Goal: Information Seeking & Learning: Understand process/instructions

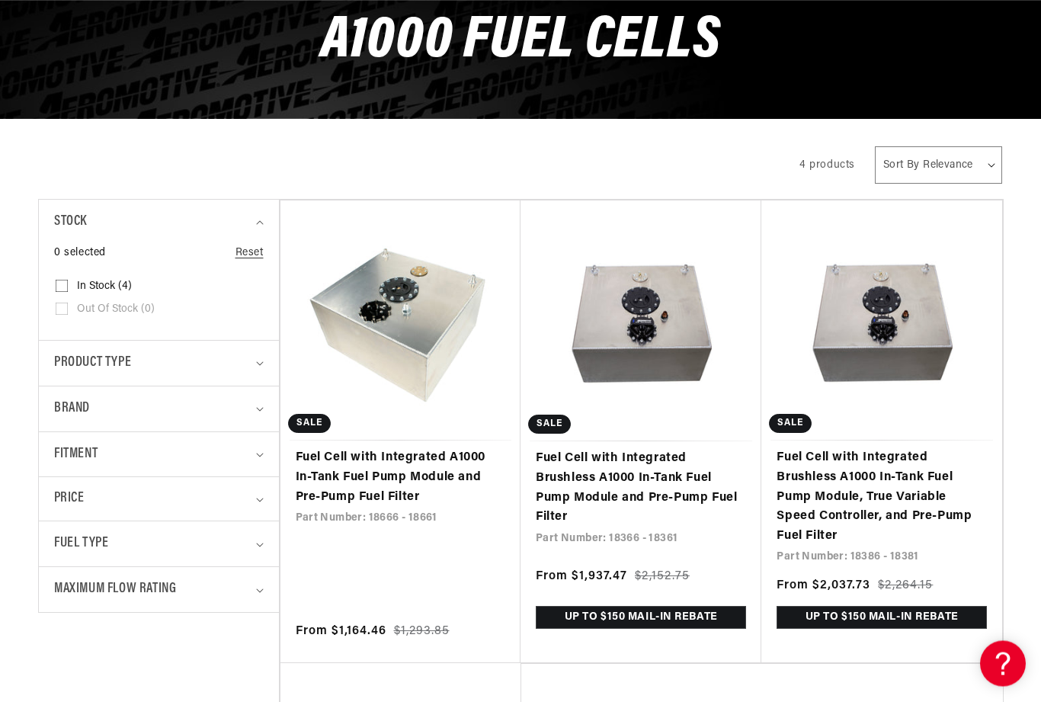
scroll to position [191, 0]
click at [671, 449] on link "Fuel Cell with Integrated Brushless A1000 In-Tank Fuel Pump Module and Pre-Pump…" at bounding box center [641, 488] width 210 height 78
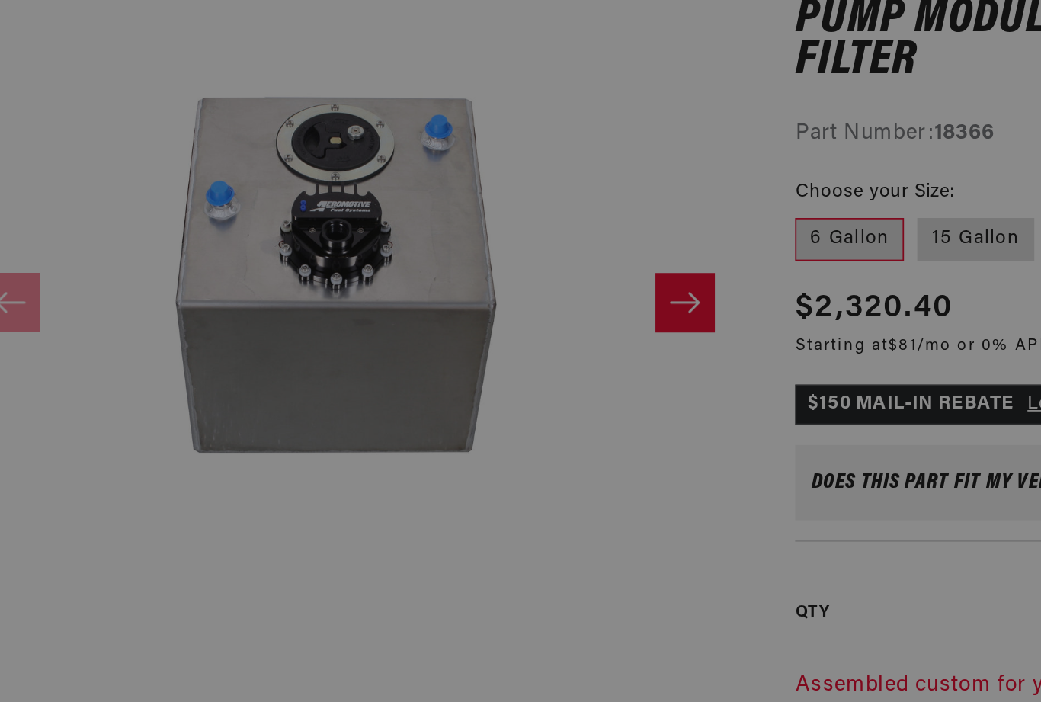
scroll to position [0, 904]
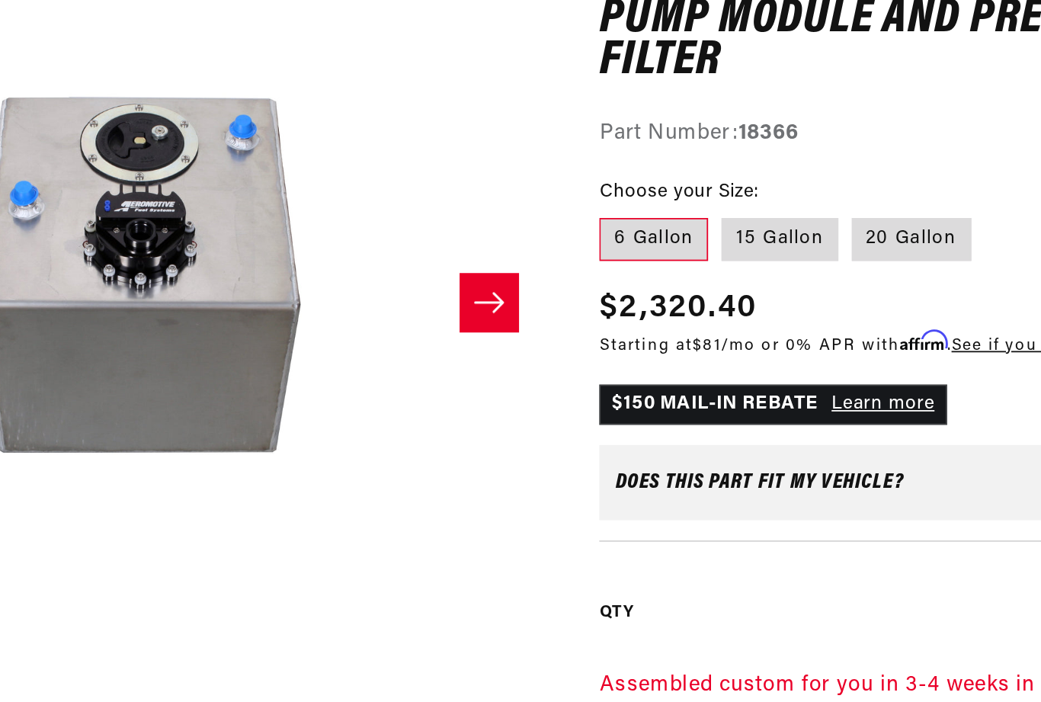
click at [668, 399] on label "15 Gallon" at bounding box center [701, 411] width 66 height 24
click at [668, 396] on input "15 Gallon" at bounding box center [668, 396] width 1 height 1
radio input "true"
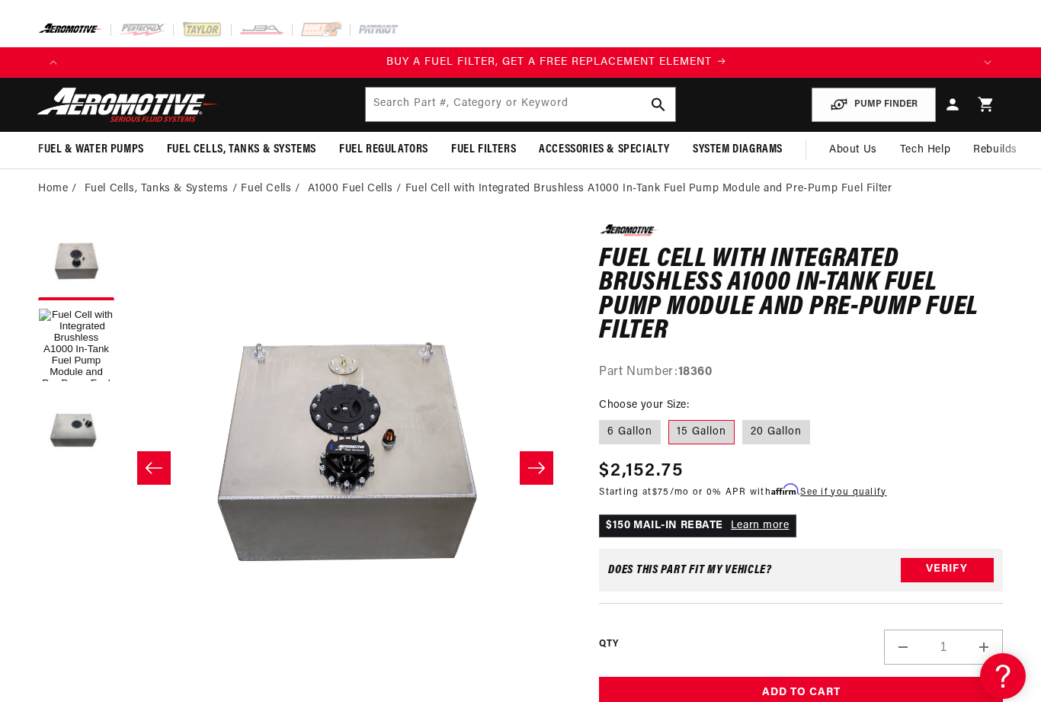
scroll to position [0, 904]
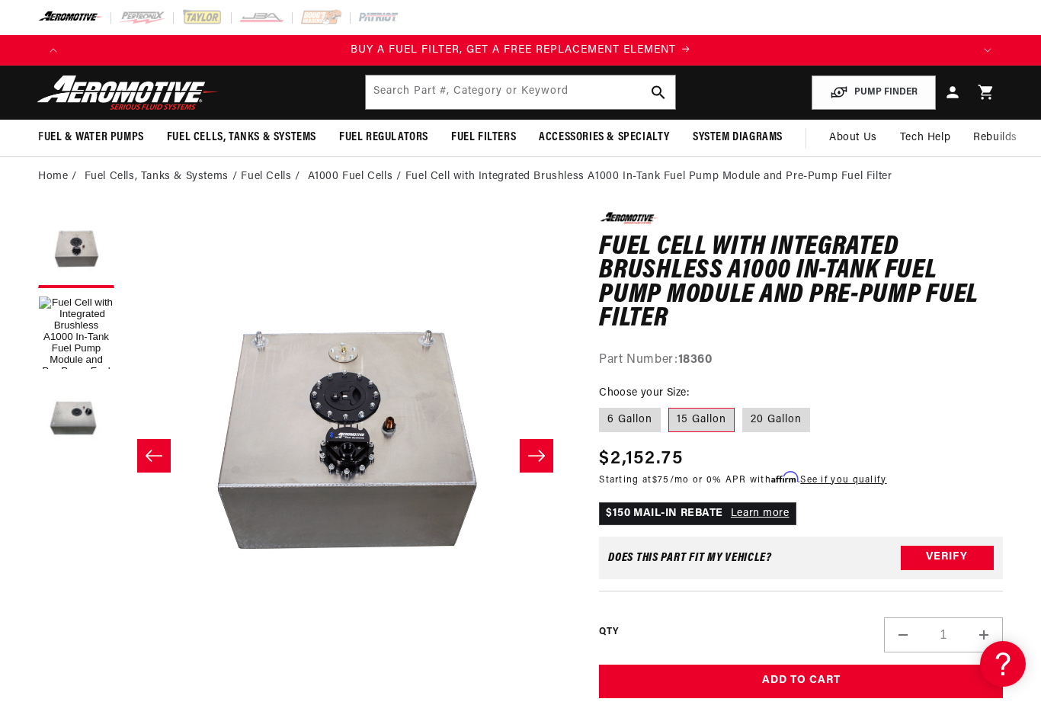
click at [66, 325] on button "Load image 1 in gallery view" at bounding box center [76, 334] width 76 height 76
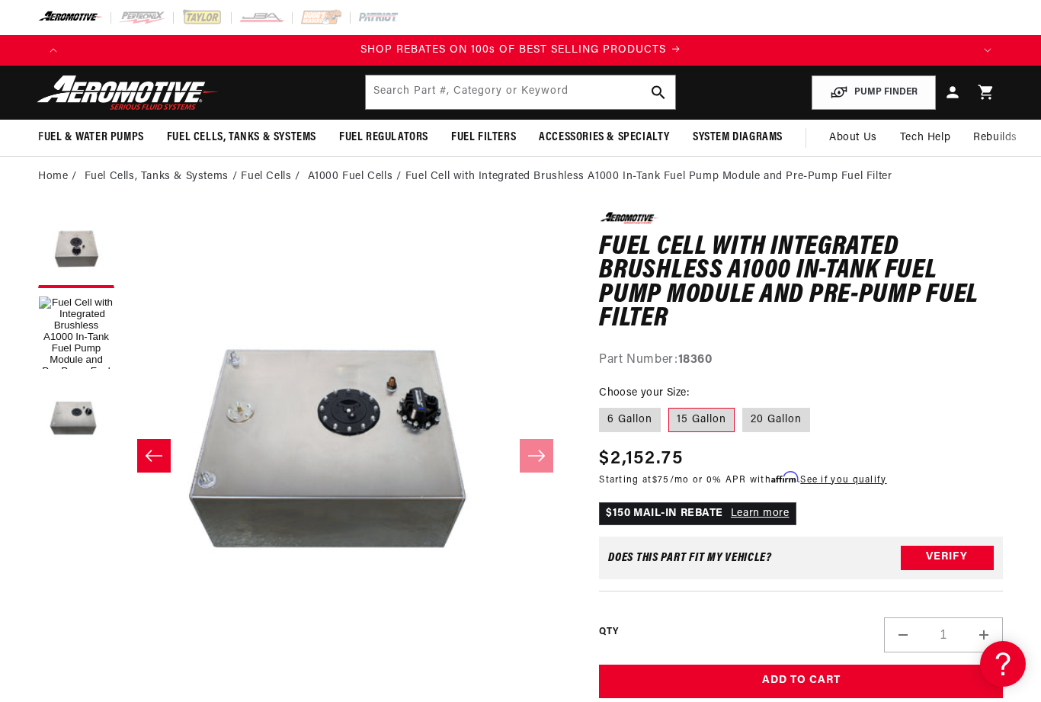
scroll to position [1, 670]
click at [69, 330] on button "Load image 1 in gallery view" at bounding box center [76, 334] width 76 height 76
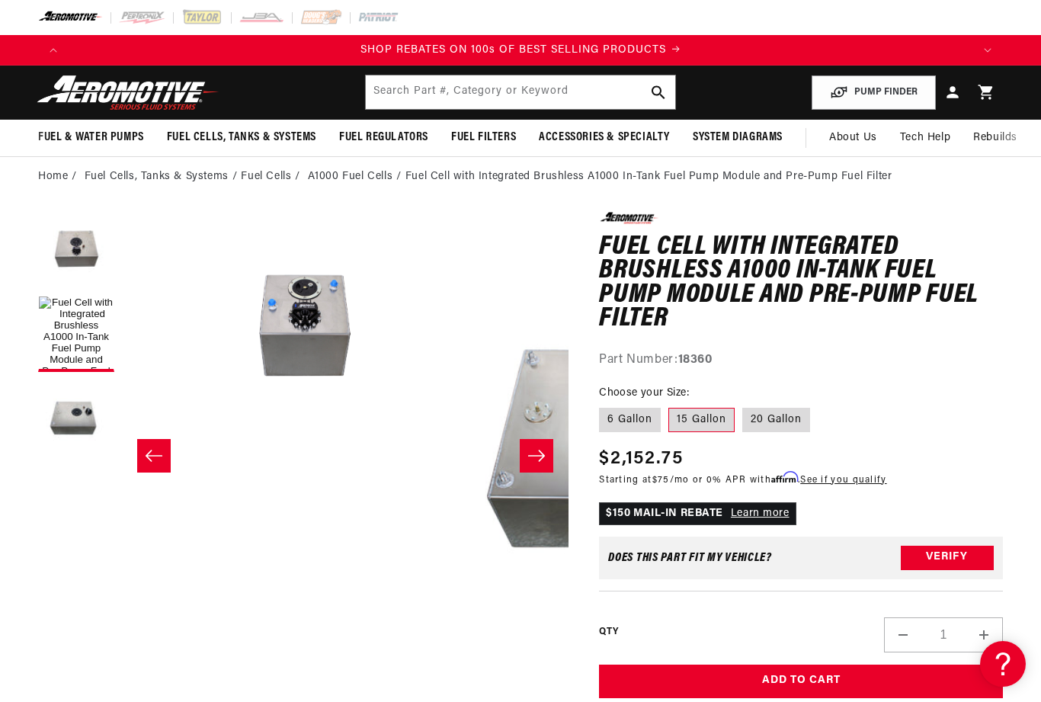
scroll to position [1, 335]
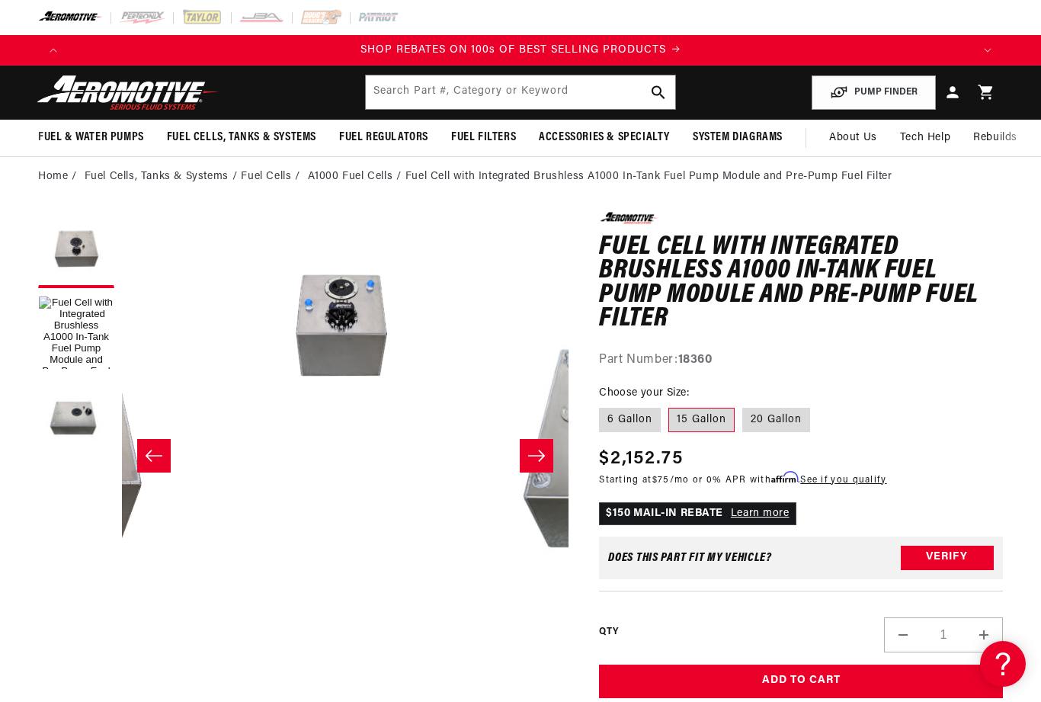
click at [630, 419] on label "6 Gallon" at bounding box center [630, 420] width 62 height 24
click at [604, 405] on input "6 Gallon" at bounding box center [603, 405] width 1 height 1
radio input "true"
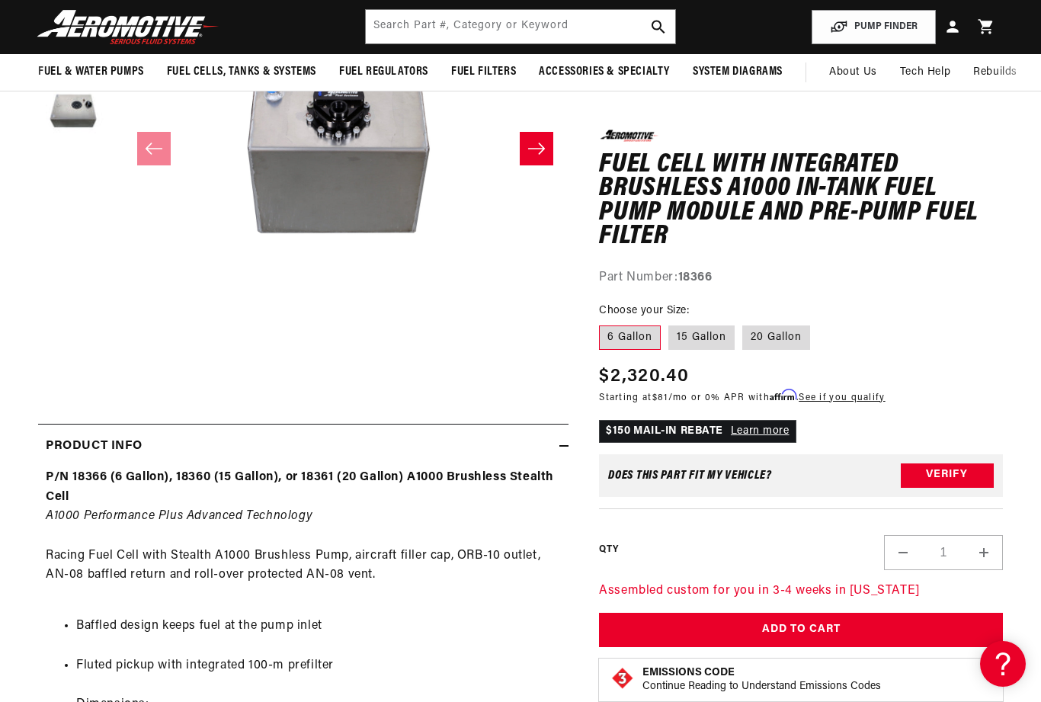
click at [697, 337] on label "15 Gallon" at bounding box center [701, 337] width 66 height 24
click at [669, 323] on input "15 Gallon" at bounding box center [668, 322] width 1 height 1
radio input "true"
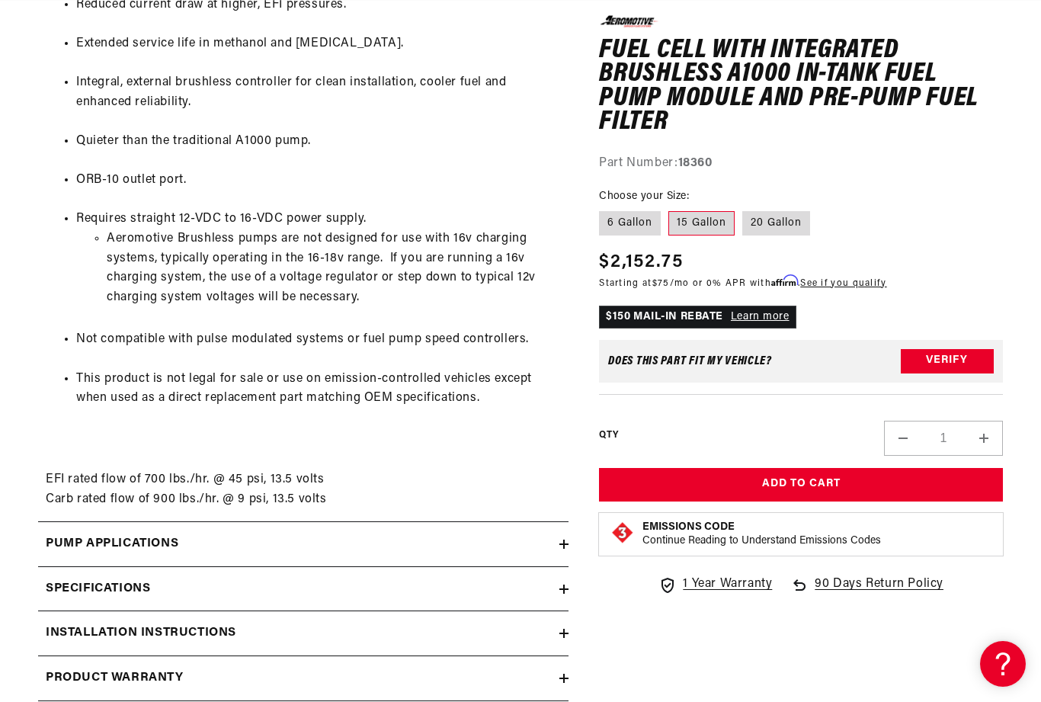
click at [556, 579] on div "Specifications" at bounding box center [298, 589] width 521 height 20
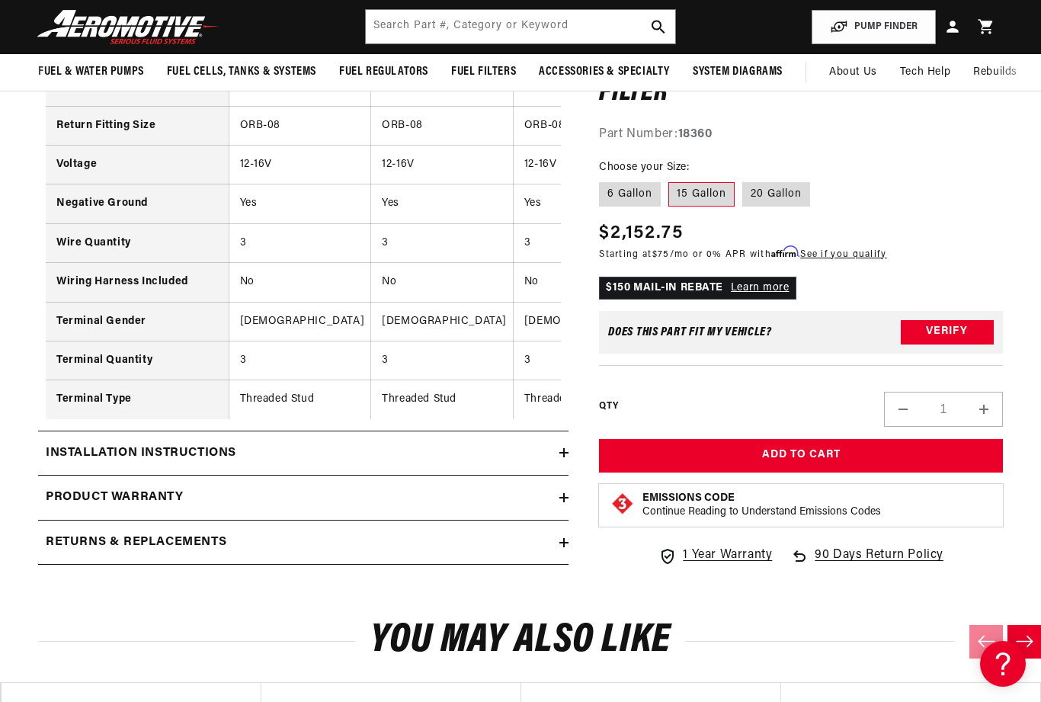
click at [542, 444] on div "Installation Instructions" at bounding box center [298, 454] width 521 height 20
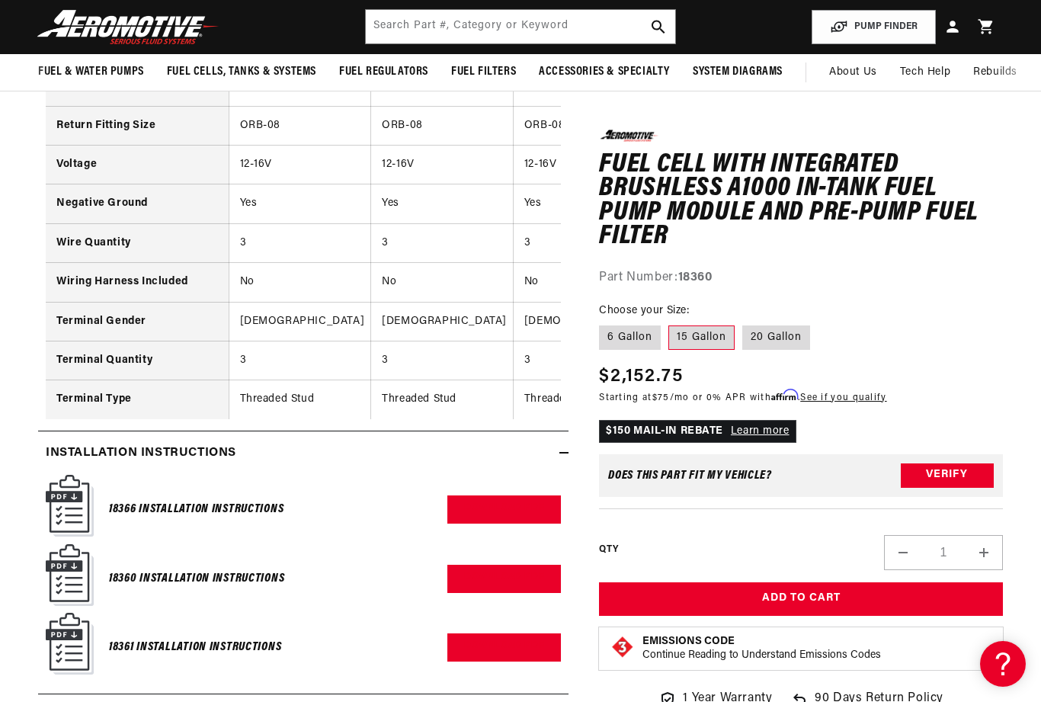
click at [523, 565] on link "Download PDF" at bounding box center [504, 579] width 114 height 28
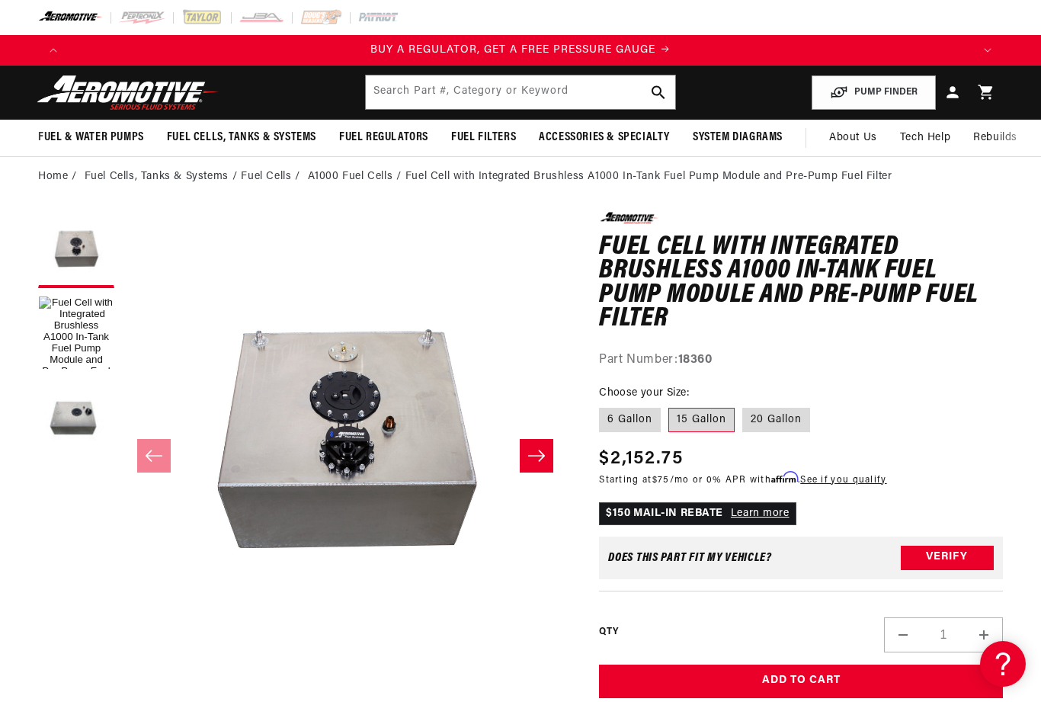
click at [347, 178] on link "A1000 Fuel Cells" at bounding box center [350, 176] width 85 height 17
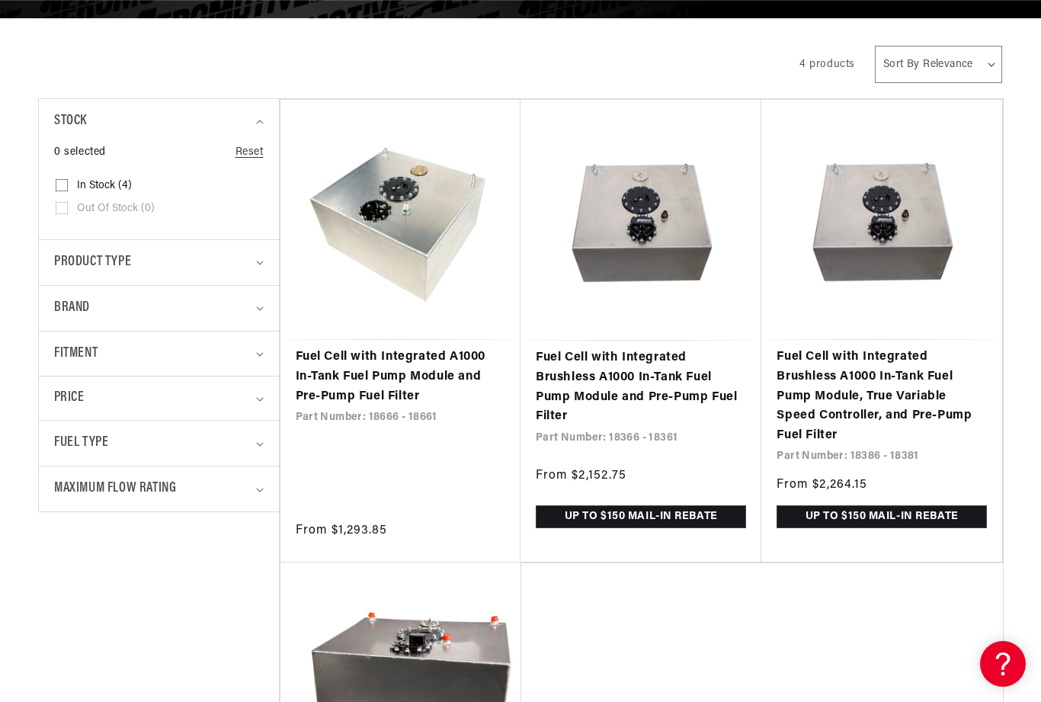
scroll to position [0, 904]
click at [429, 383] on link "Fuel Cell with Integrated A1000 In-Tank Fuel Pump Module and Pre-Pump Fuel Filt…" at bounding box center [401, 377] width 210 height 59
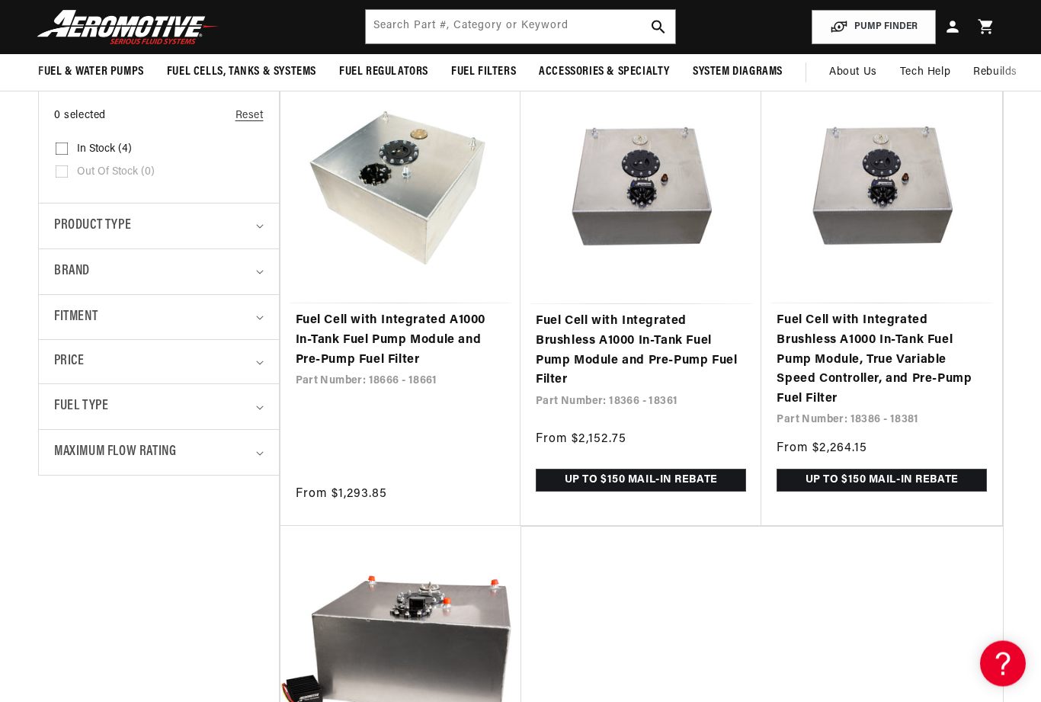
scroll to position [328, 0]
click at [675, 348] on link "Fuel Cell with Integrated Brushless A1000 In-Tank Fuel Pump Module and Pre-Pump…" at bounding box center [641, 351] width 210 height 78
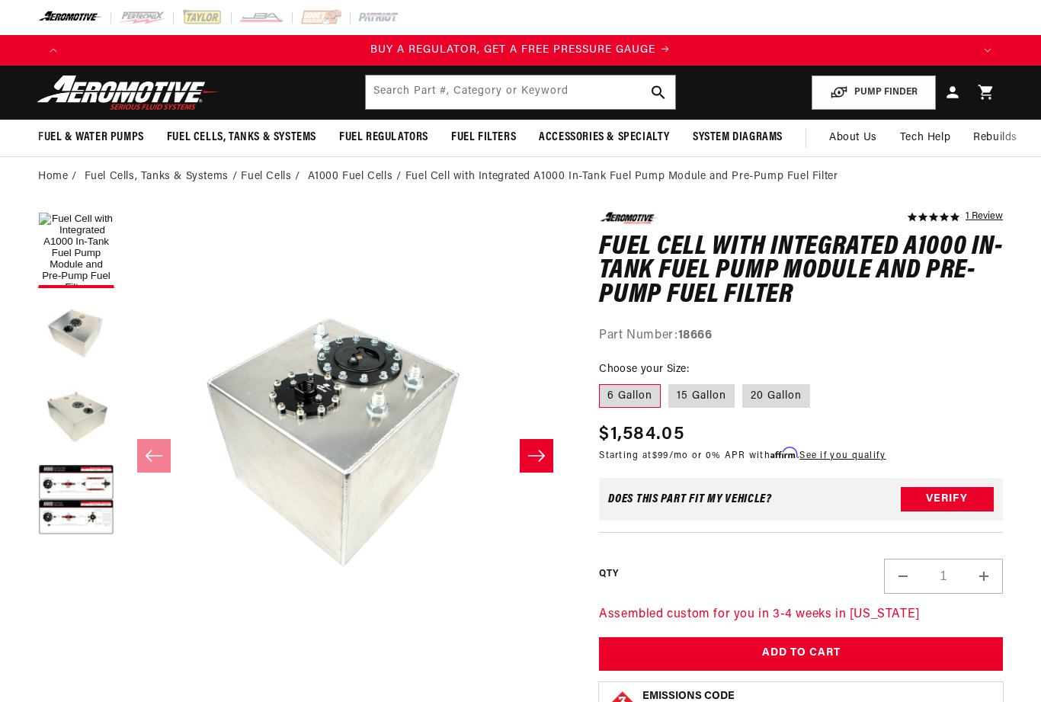
click at [698, 392] on label "15 Gallon" at bounding box center [701, 396] width 66 height 24
click at [669, 382] on input "15 Gallon" at bounding box center [668, 381] width 1 height 1
radio input "true"
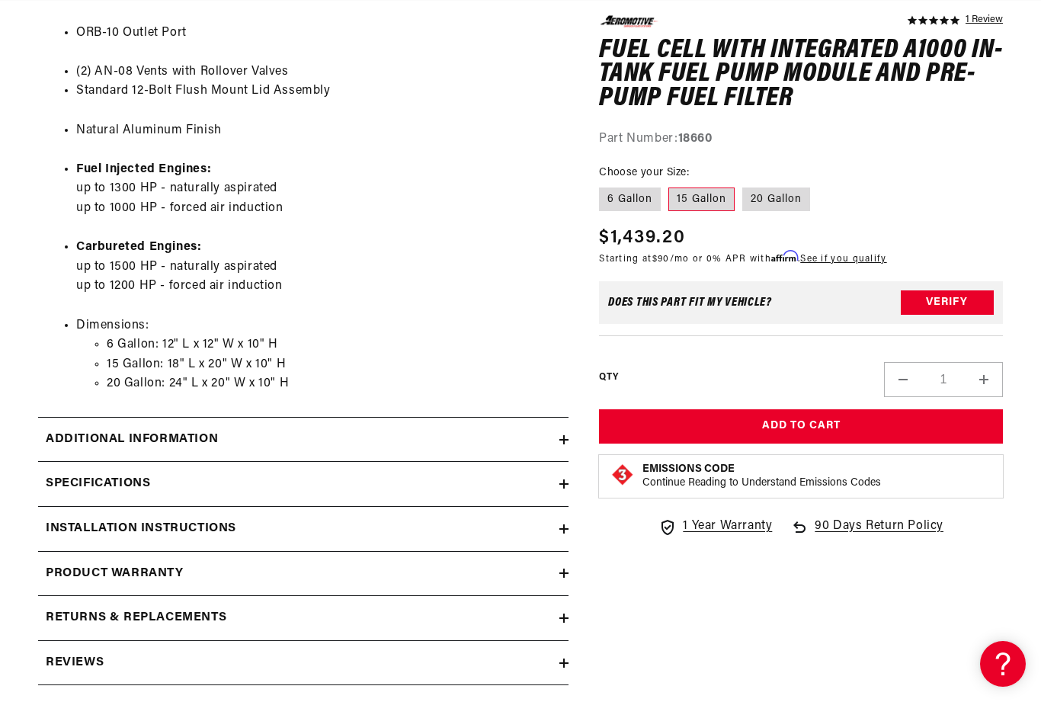
scroll to position [0, 904]
click at [565, 479] on icon at bounding box center [563, 483] width 9 height 9
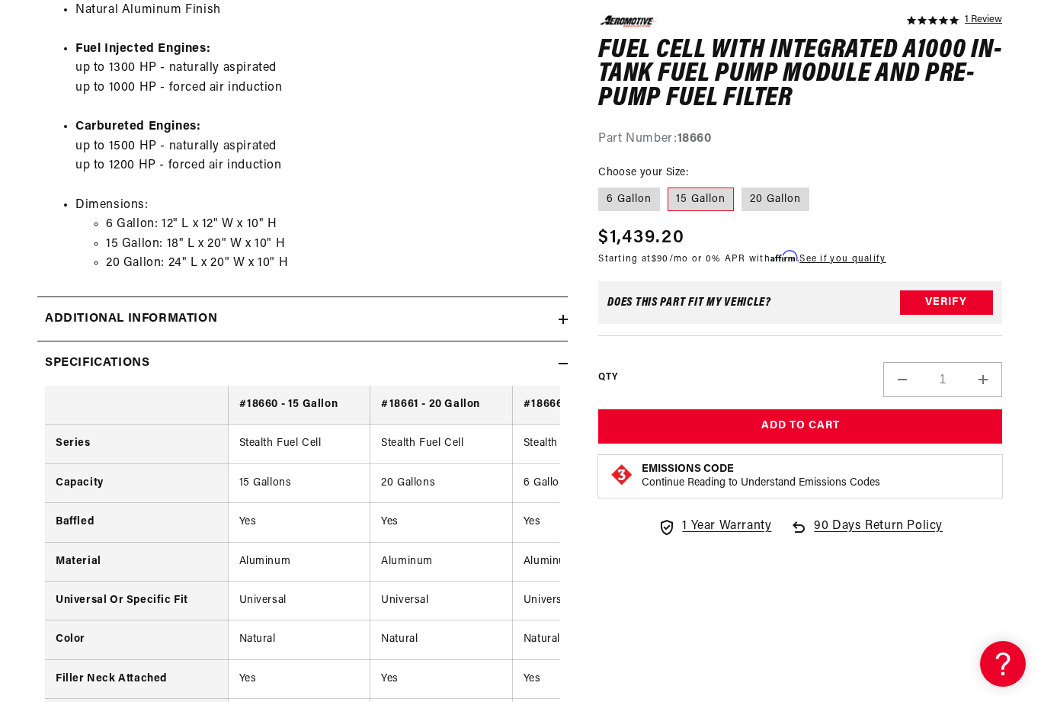
scroll to position [0, 0]
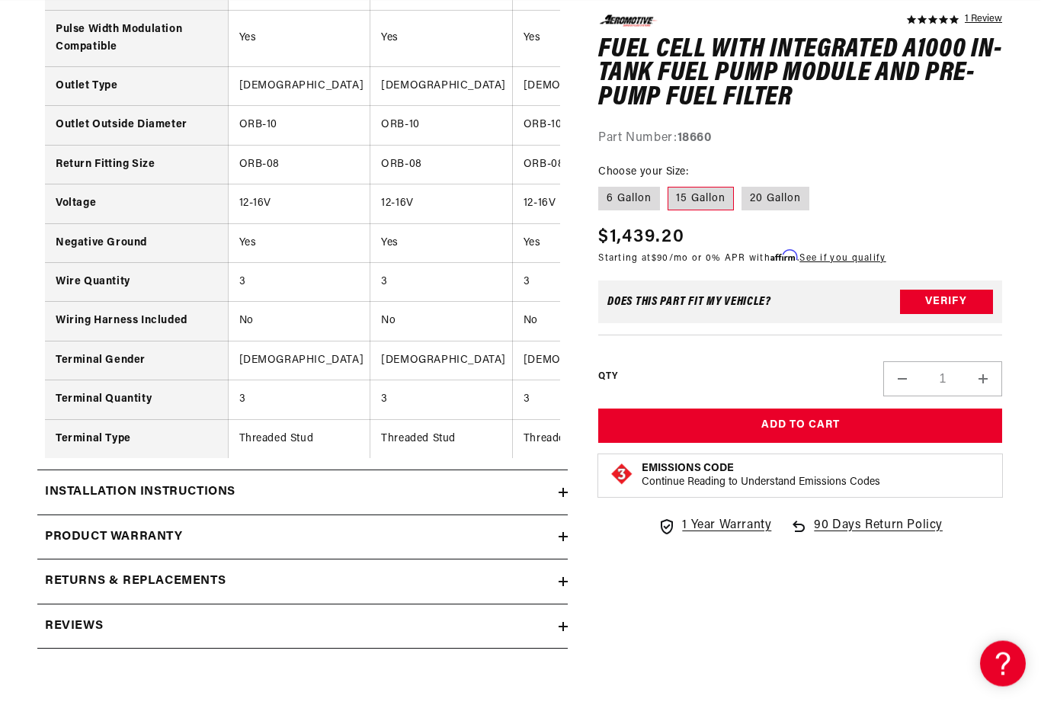
click at [556, 483] on div "Installation Instructions" at bounding box center [297, 493] width 521 height 20
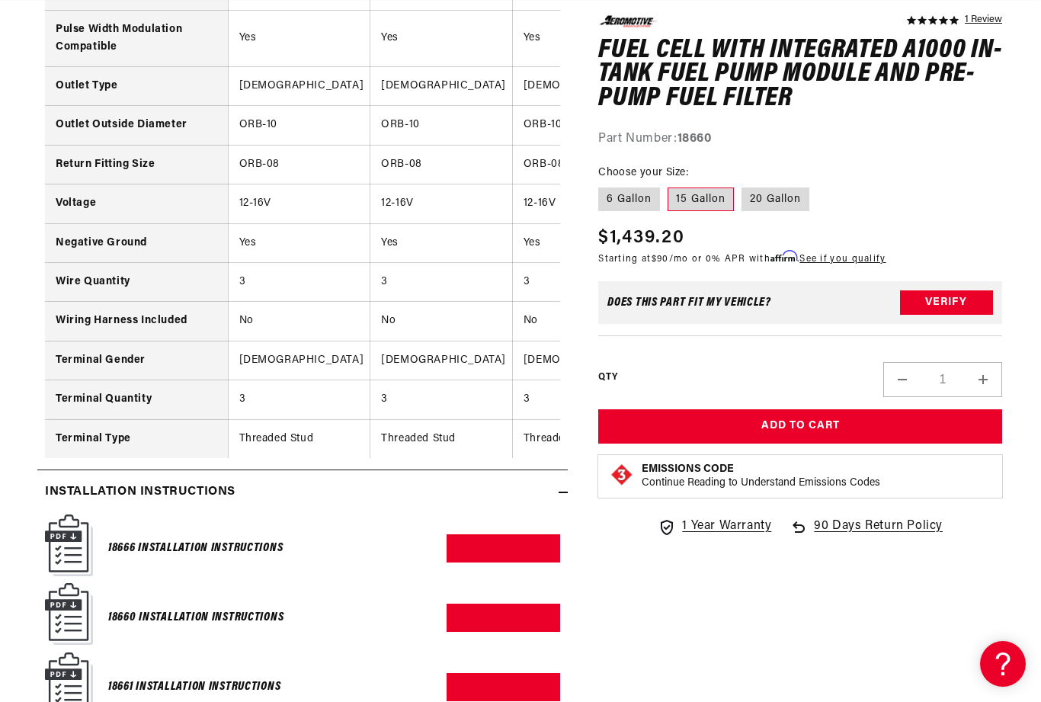
click at [520, 604] on link "Download PDF" at bounding box center [504, 618] width 114 height 28
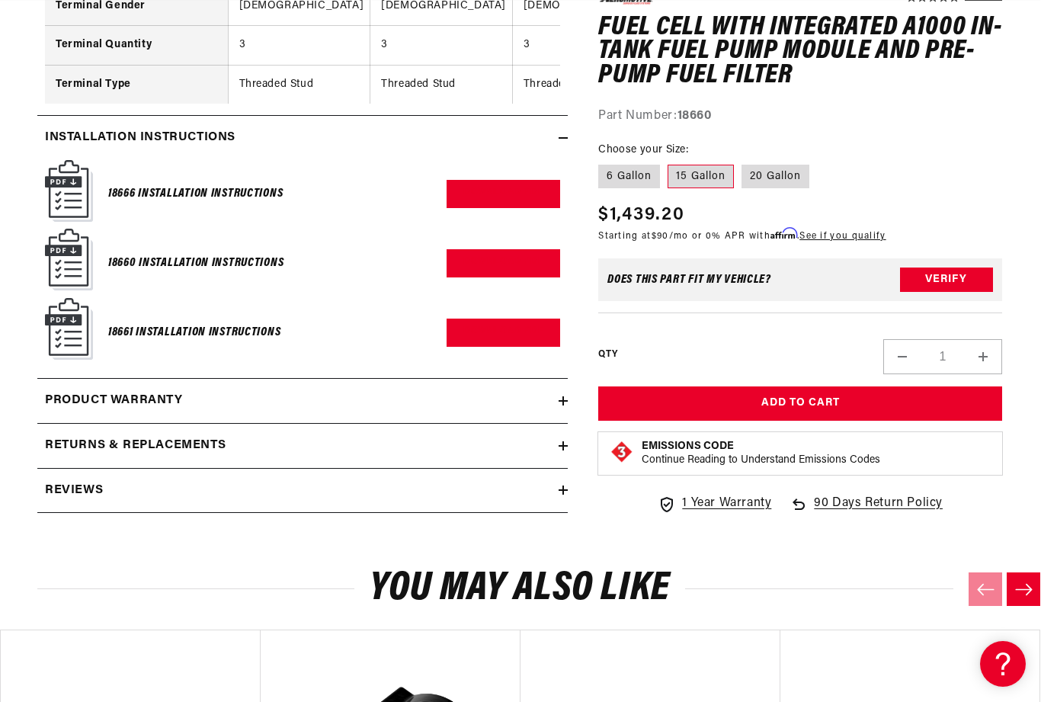
click at [560, 469] on summary "Reviews" at bounding box center [302, 491] width 530 height 44
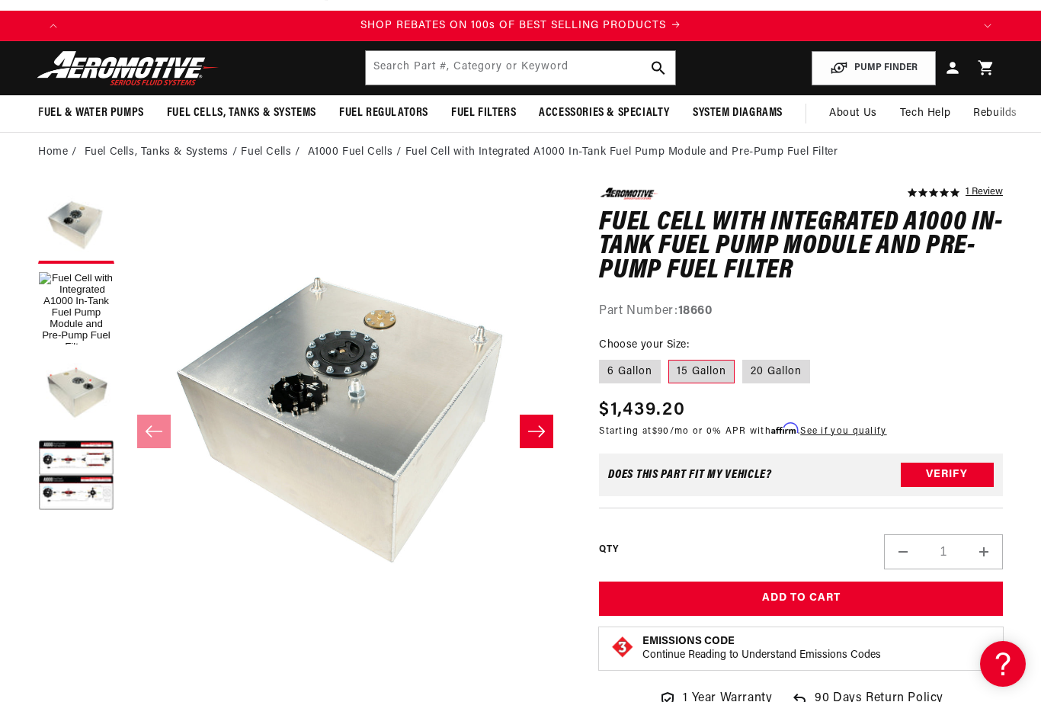
click at [540, 425] on icon "Slide right" at bounding box center [536, 431] width 18 height 15
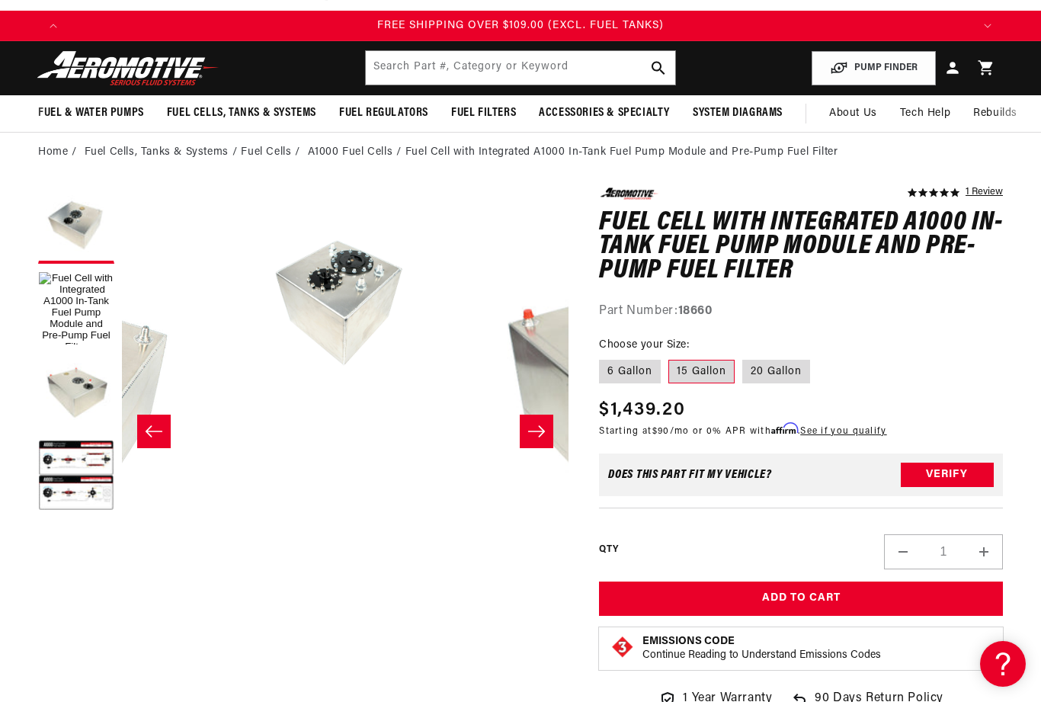
click at [457, 635] on button "Open media 3 in modal" at bounding box center [457, 635] width 0 height 0
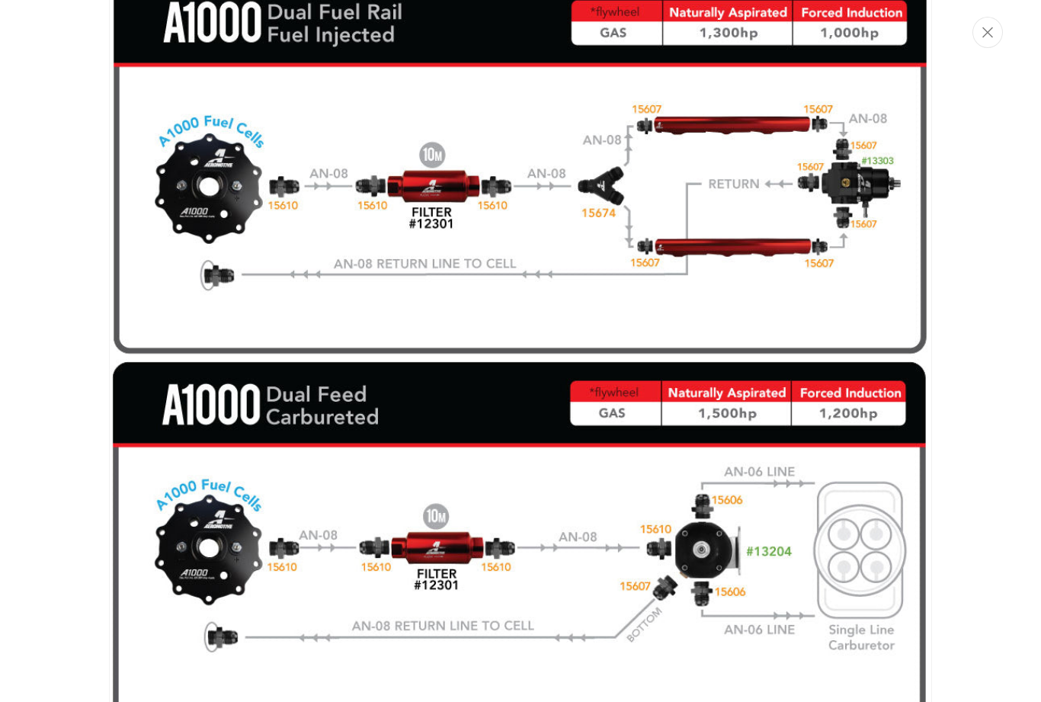
scroll to position [0, 358]
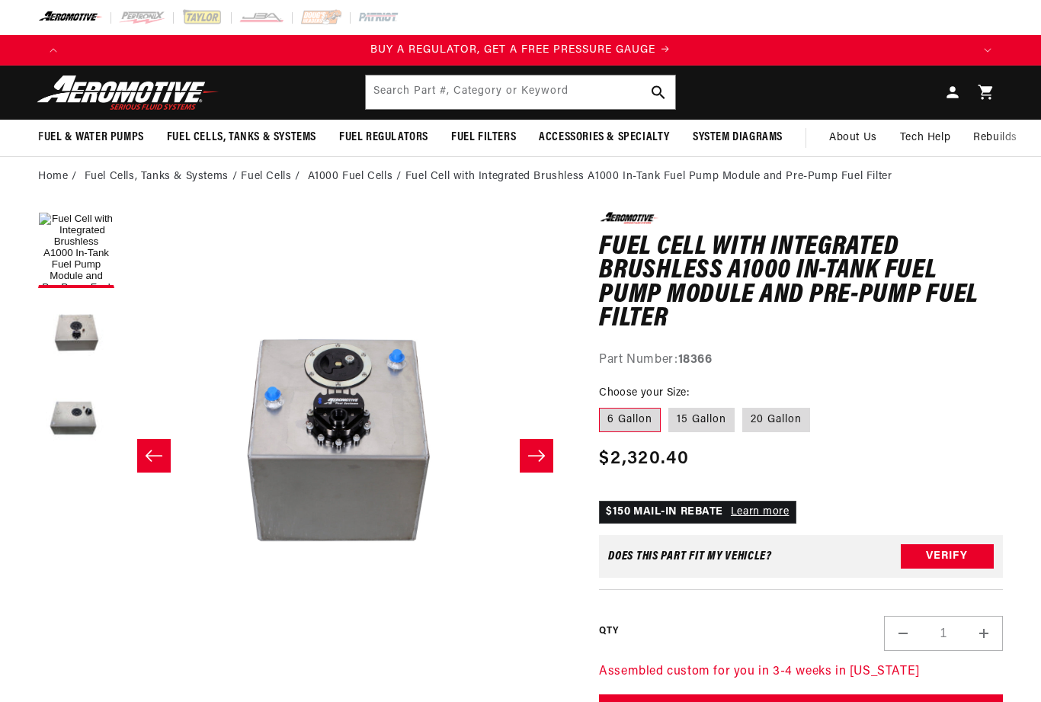
click at [697, 417] on label "15 Gallon" at bounding box center [701, 420] width 66 height 24
click at [669, 405] on input "15 Gallon" at bounding box center [668, 405] width 1 height 1
radio input "true"
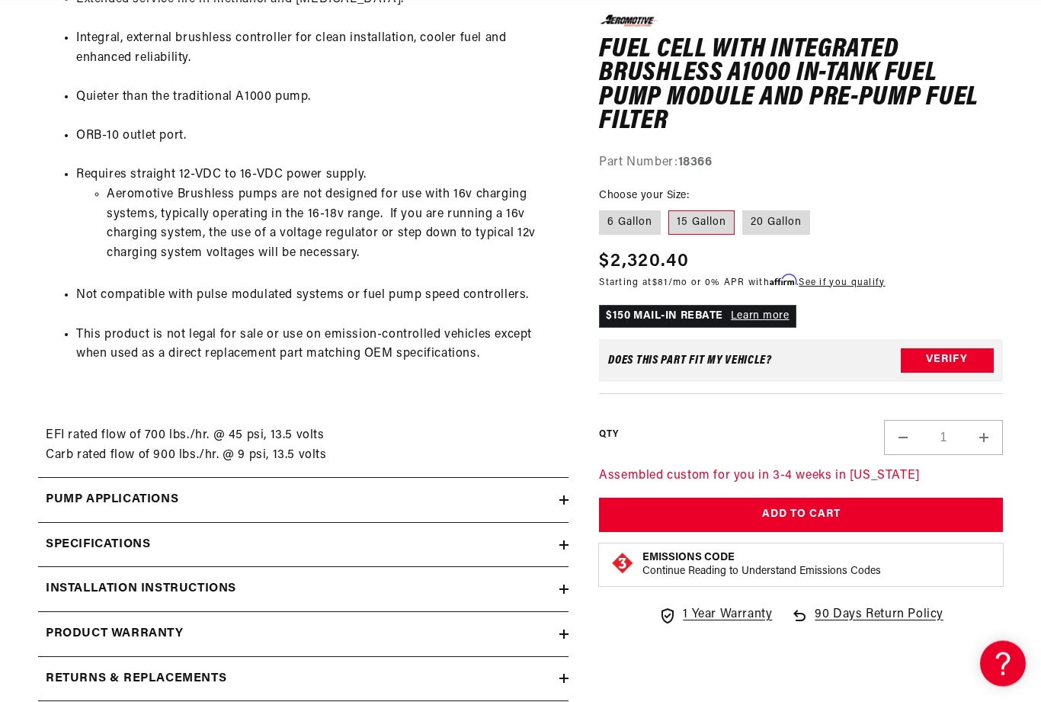
scroll to position [1633, 0]
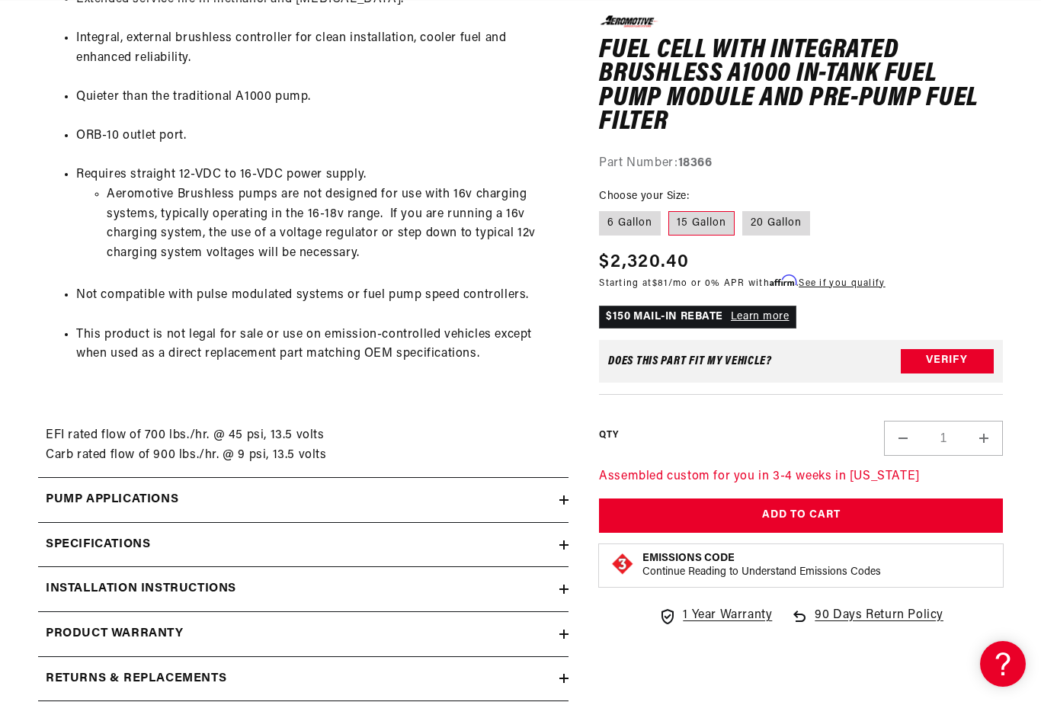
click at [554, 579] on div "Installation Instructions" at bounding box center [298, 589] width 521 height 20
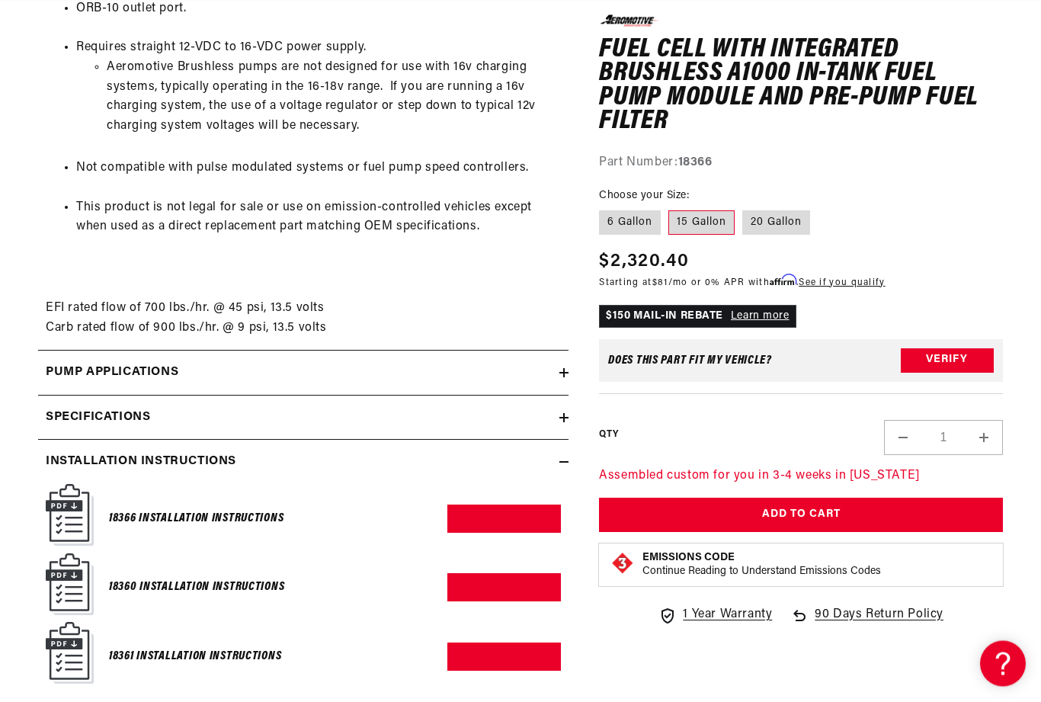
scroll to position [1761, 0]
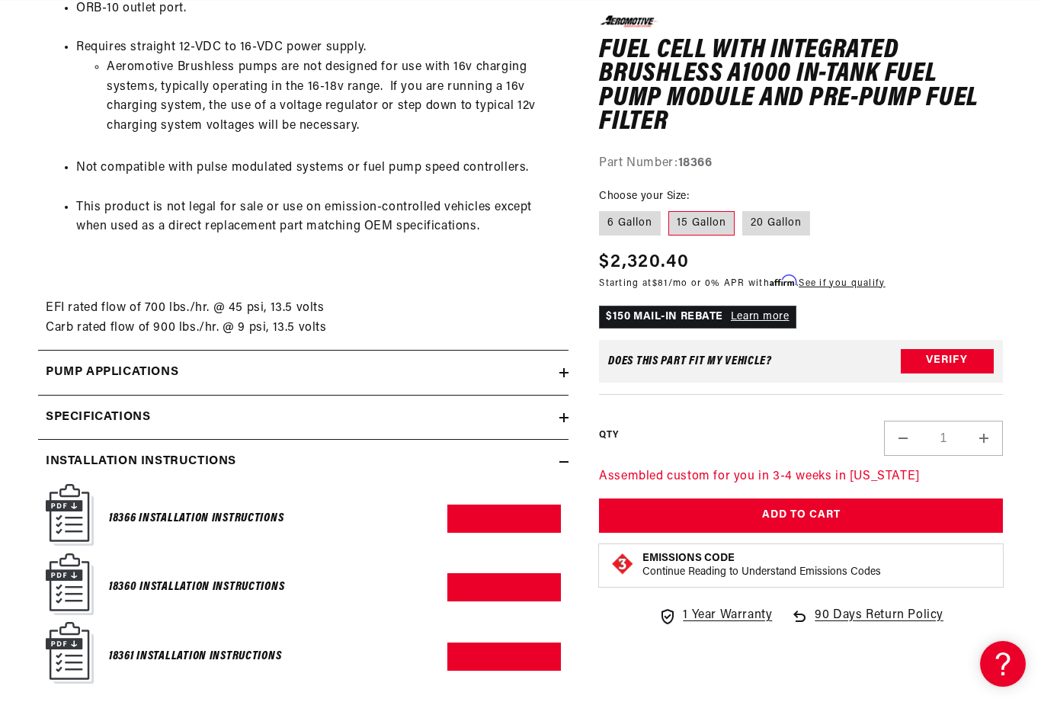
click at [501, 573] on link "Download PDF" at bounding box center [504, 587] width 114 height 28
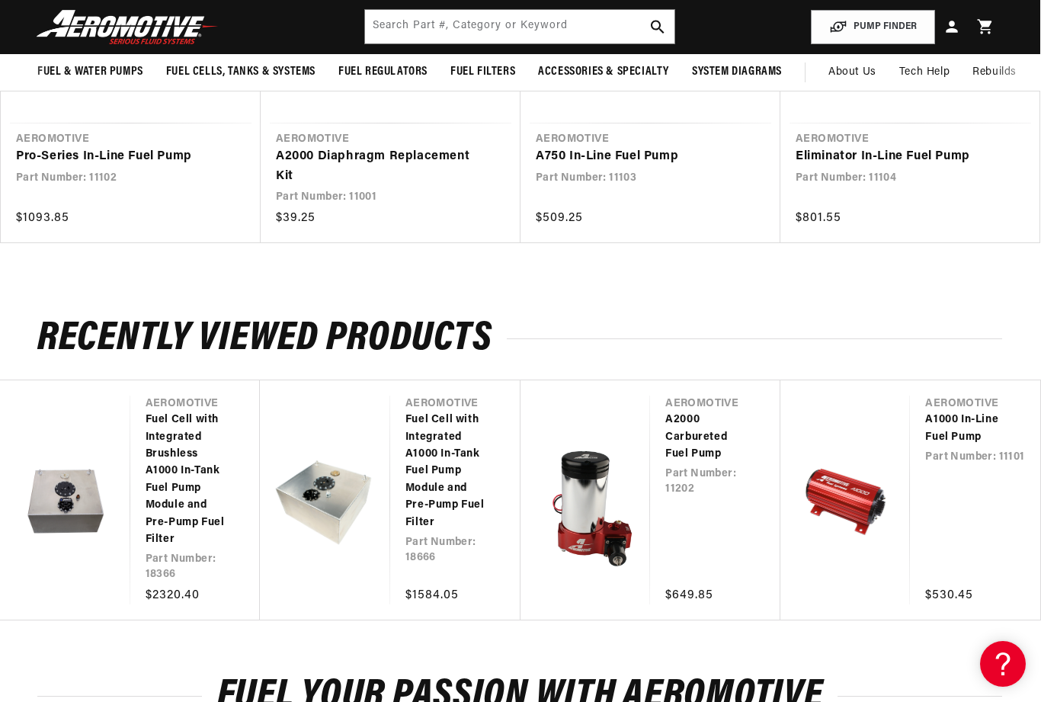
scroll to position [2805, 1]
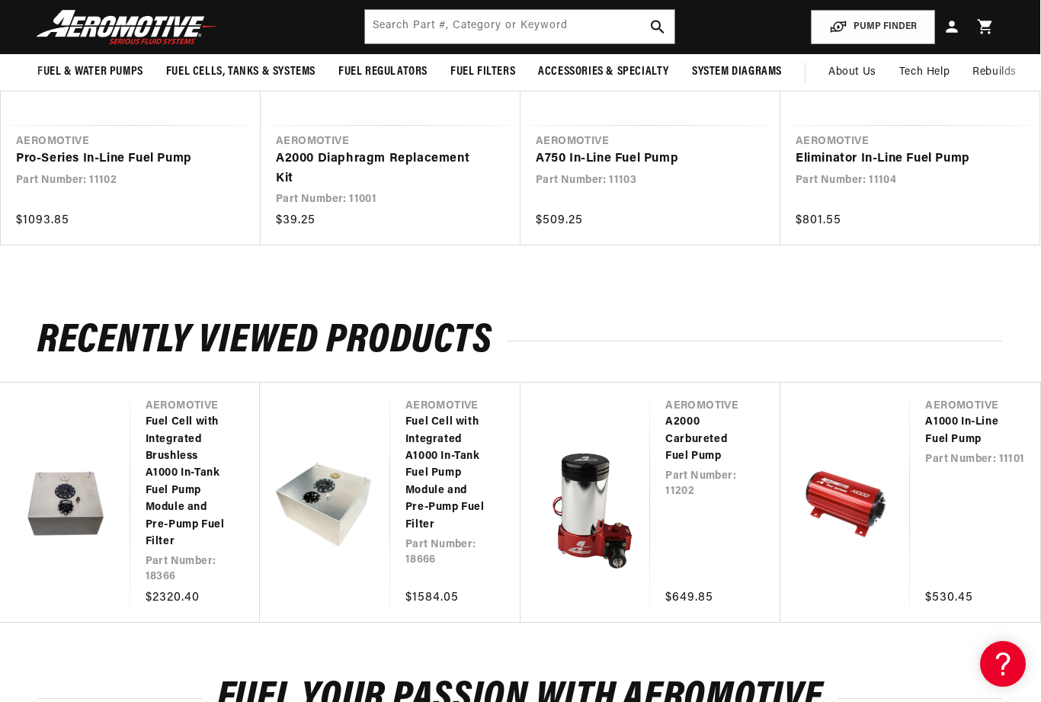
click at [452, 459] on link "Fuel Cell with Integrated A1000 In-Tank Fuel Pump Module and Pre-Pump Fuel Filt…" at bounding box center [447, 474] width 85 height 120
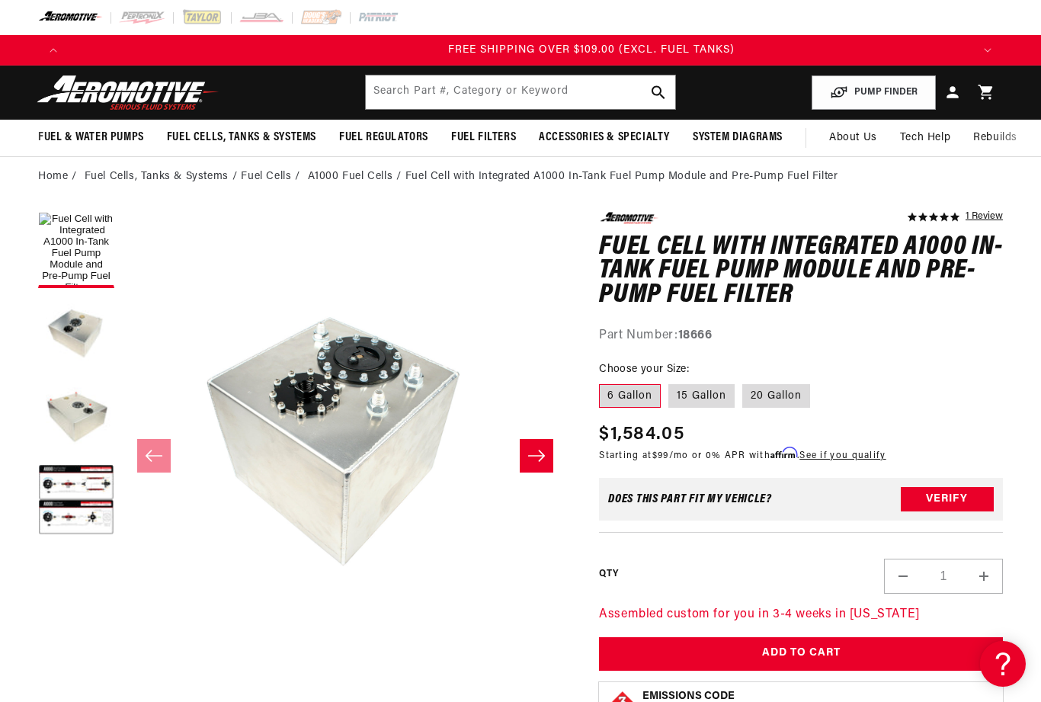
scroll to position [0, 2712]
